Goal: Information Seeking & Learning: Learn about a topic

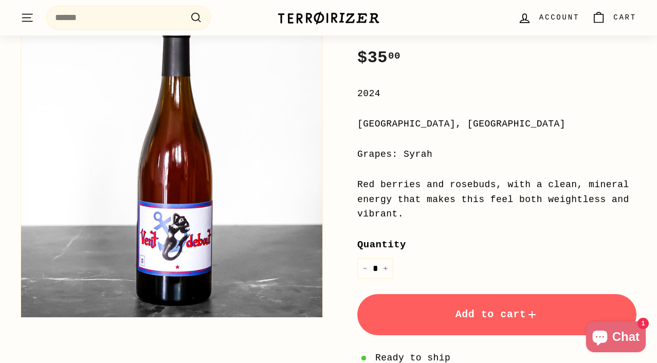
scroll to position [210, 0]
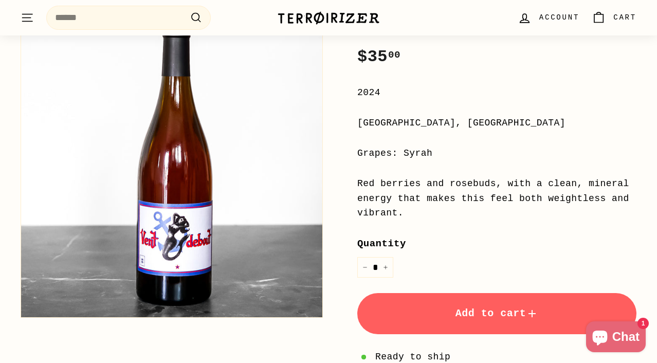
drag, startPoint x: 416, startPoint y: 196, endPoint x: 435, endPoint y: 216, distance: 27.6
click at [435, 216] on div "Red berries and rosebuds, with a clean, mineral energy that makes this feel bot…" at bounding box center [496, 198] width 279 height 44
drag, startPoint x: 436, startPoint y: 221, endPoint x: 435, endPoint y: 202, distance: 19.1
click at [435, 202] on div "Price Regular price $35 00 $35.00 / 2024 [GEOGRAPHIC_DATA], [GEOGRAPHIC_DATA] G…" at bounding box center [496, 249] width 279 height 452
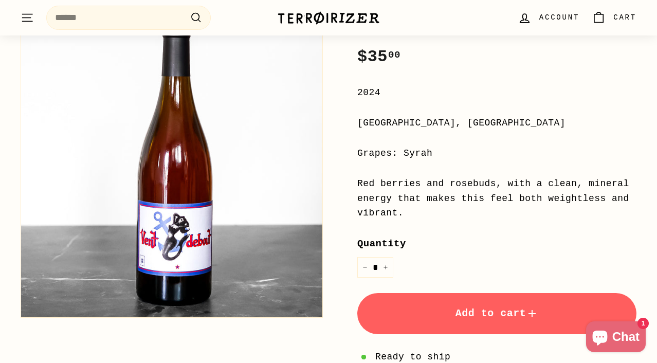
click at [435, 202] on div "Red berries and rosebuds, with a clean, mineral energy that makes this feel bot…" at bounding box center [496, 198] width 279 height 44
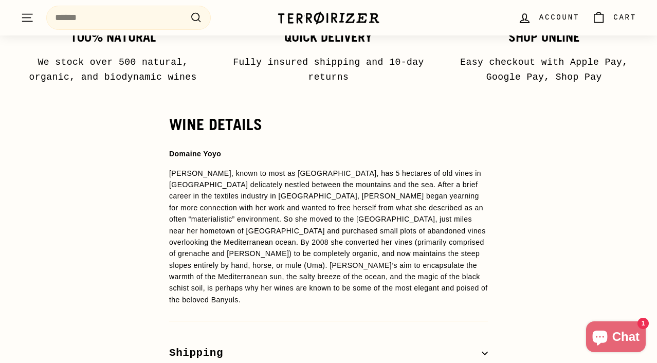
scroll to position [788, 0]
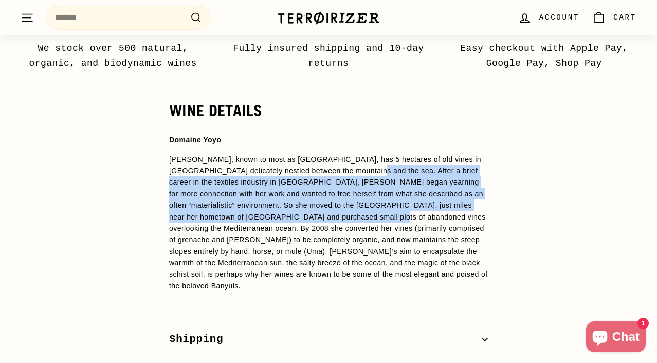
drag, startPoint x: 381, startPoint y: 168, endPoint x: 399, endPoint y: 214, distance: 50.1
click at [399, 214] on span ", known to most as [GEOGRAPHIC_DATA], has 5 hectares of old vines in [GEOGRAPHI…" at bounding box center [328, 222] width 319 height 135
